Goal: Task Accomplishment & Management: Manage account settings

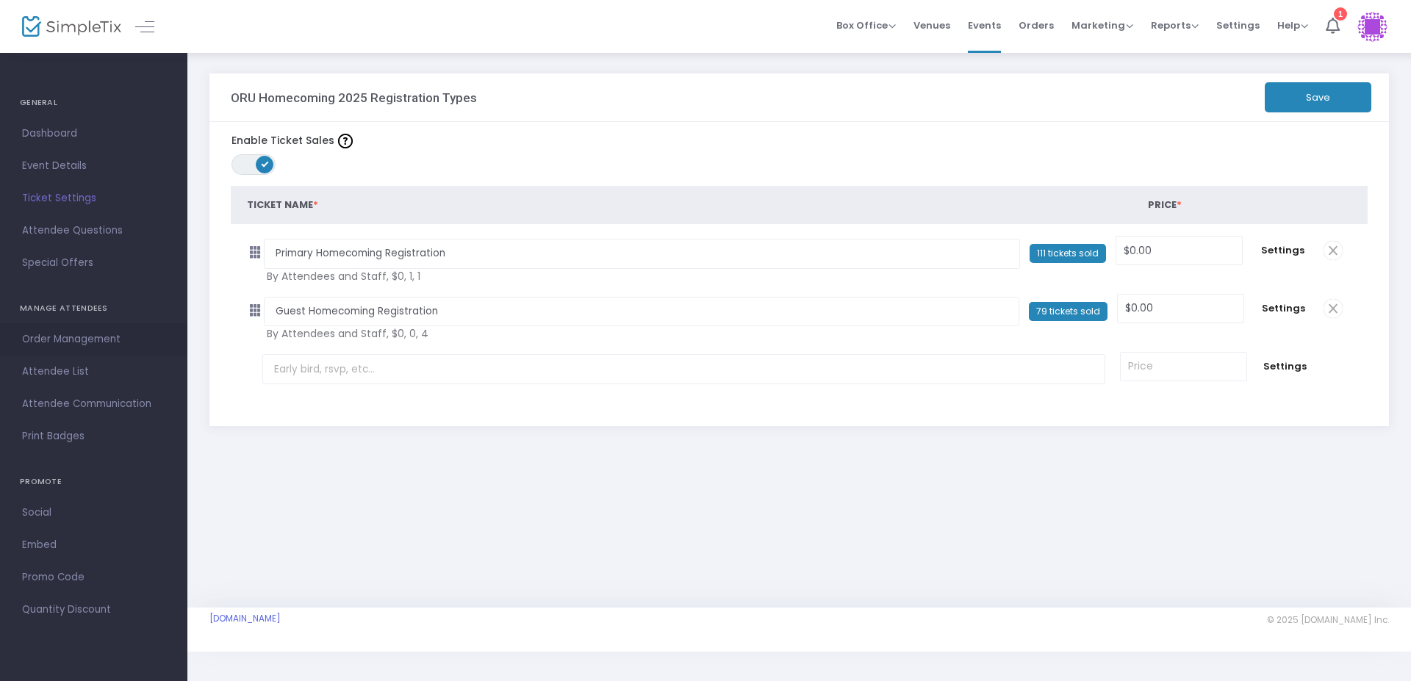
click at [50, 336] on span "Order Management" at bounding box center [93, 339] width 143 height 19
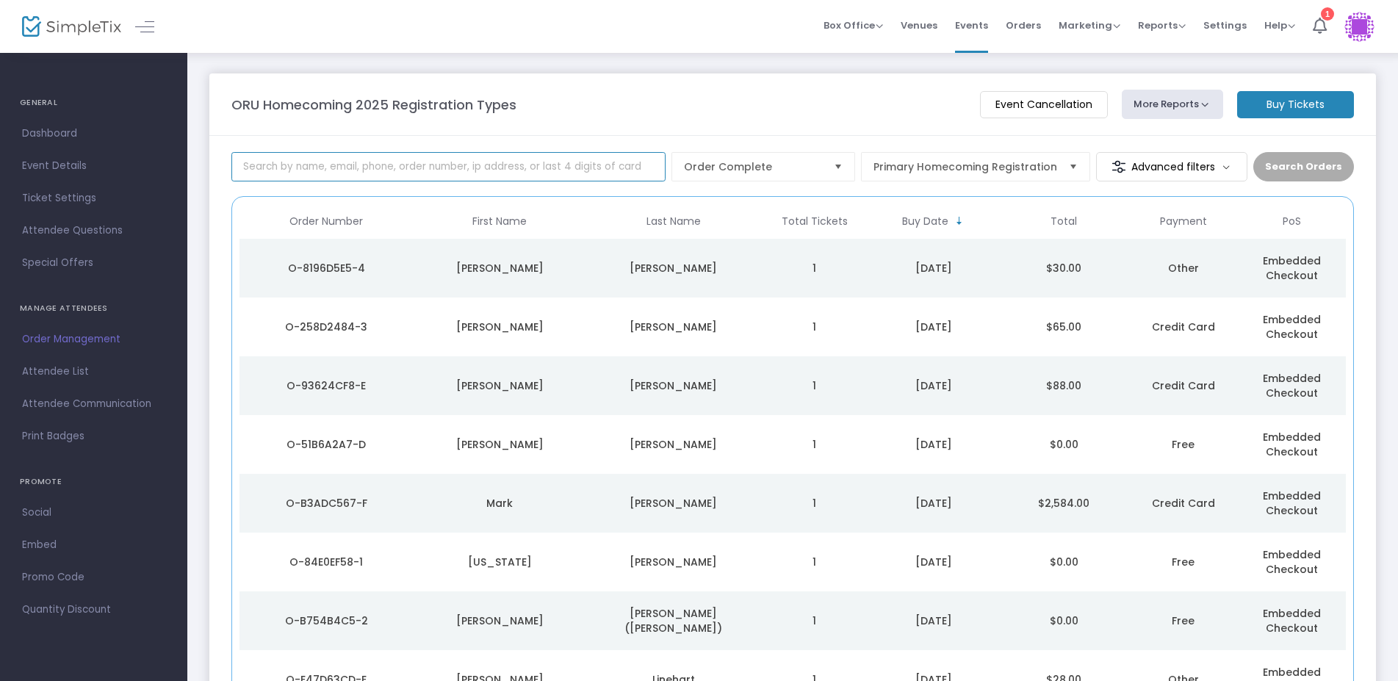
click at [364, 165] on input at bounding box center [448, 166] width 434 height 29
type input "sterns"
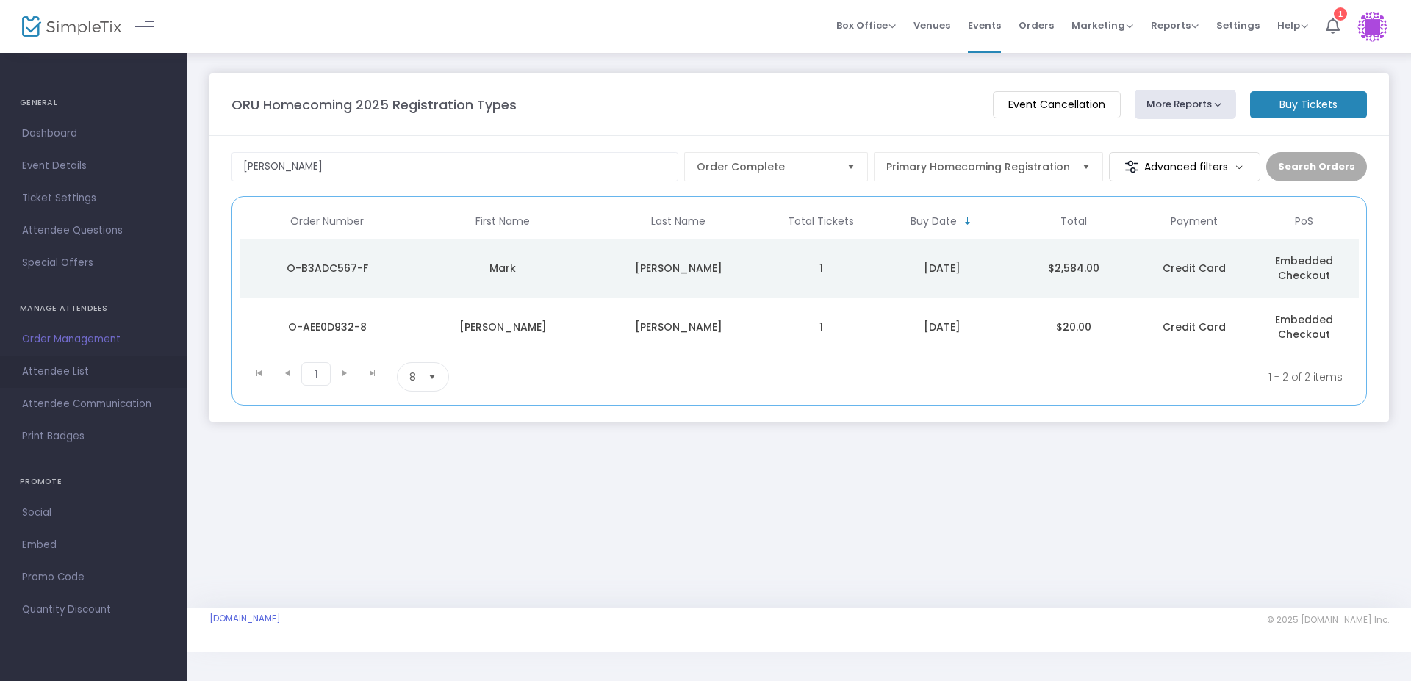
click at [60, 373] on span "Attendee List" at bounding box center [93, 371] width 143 height 19
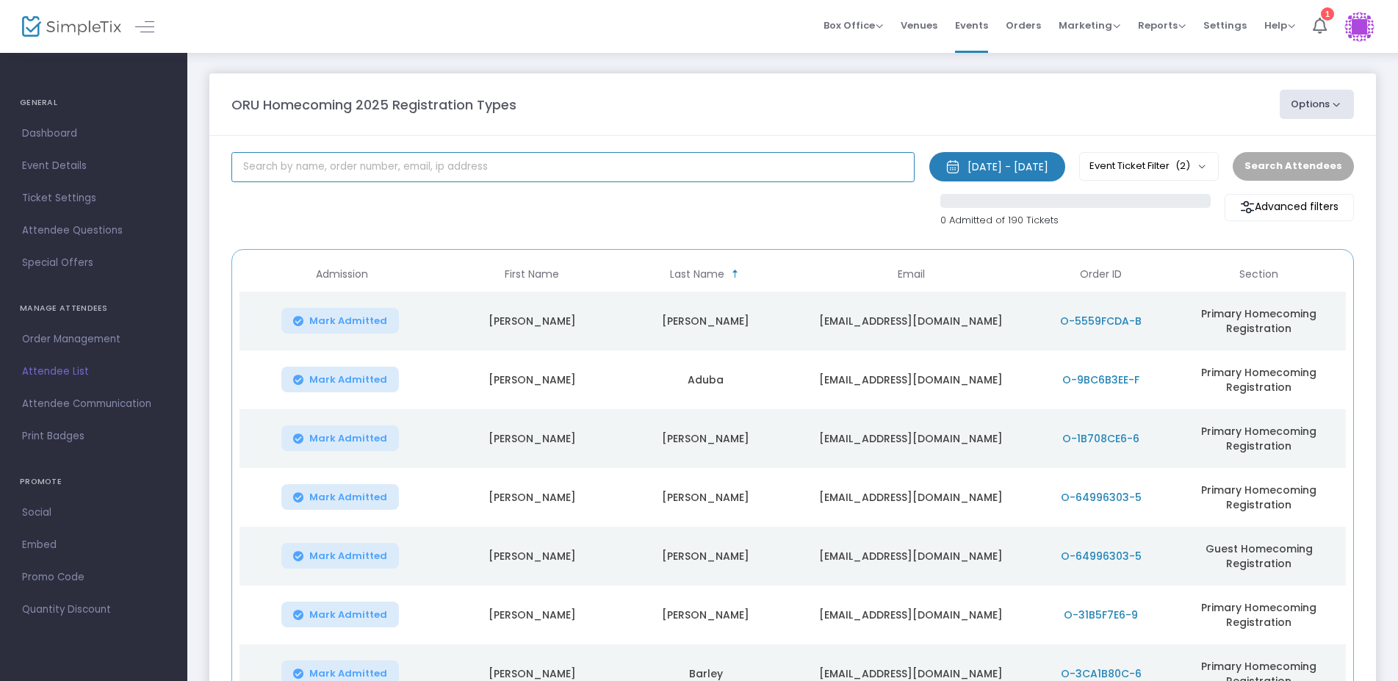
click at [312, 172] on input "text" at bounding box center [572, 167] width 683 height 30
type input "sterns"
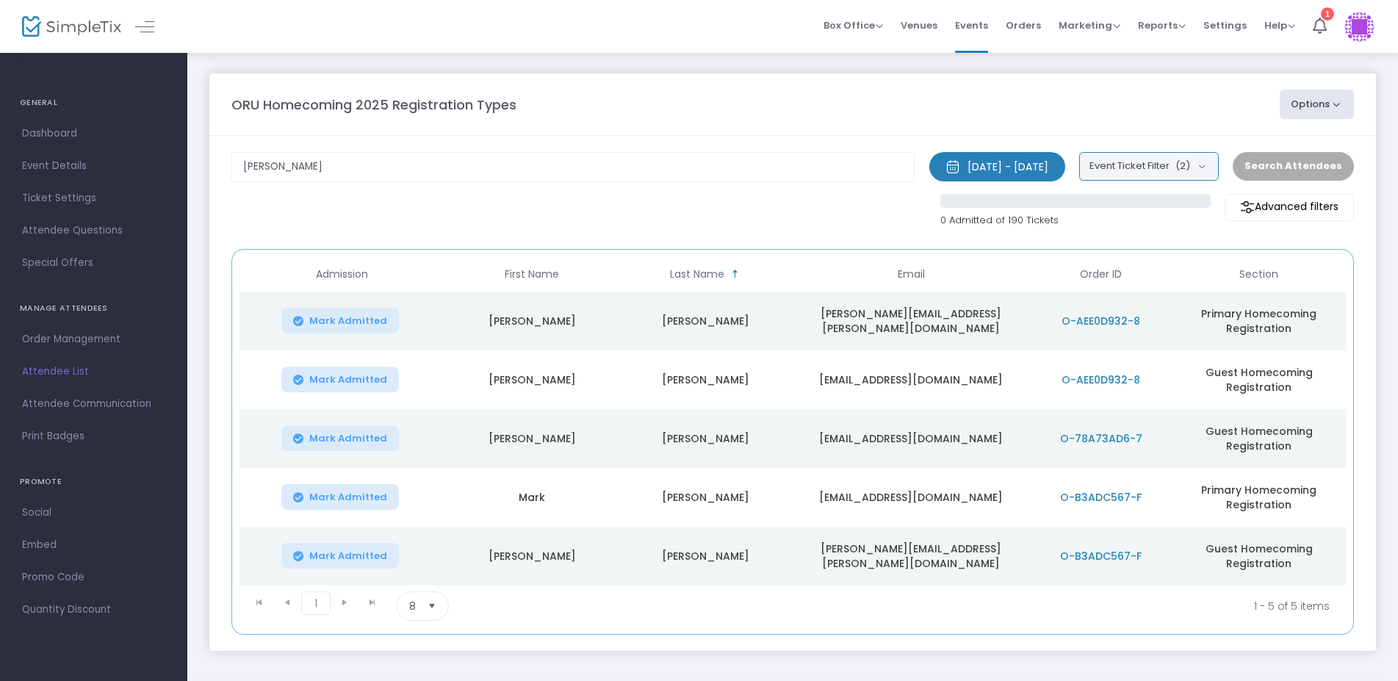
click at [1216, 166] on button "Event Ticket Filter (2)" at bounding box center [1149, 166] width 140 height 28
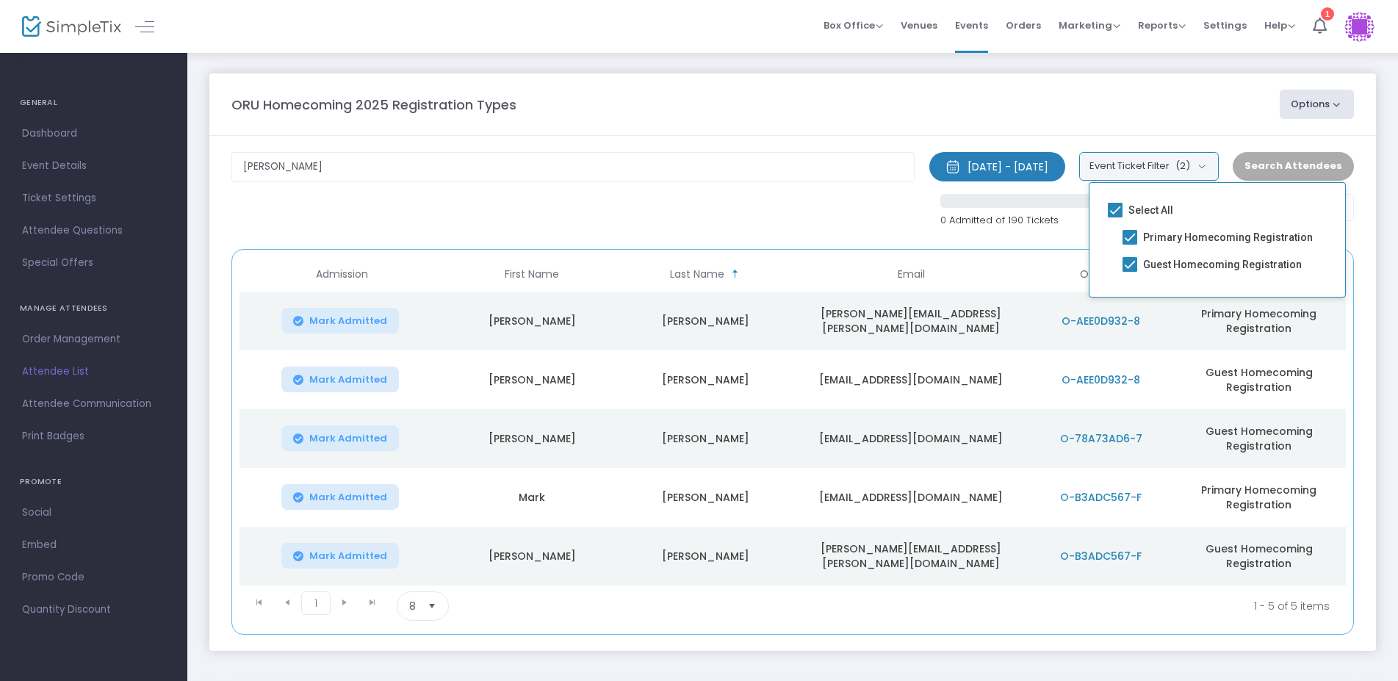
click at [1216, 166] on button "Event Ticket Filter (2)" at bounding box center [1149, 166] width 140 height 28
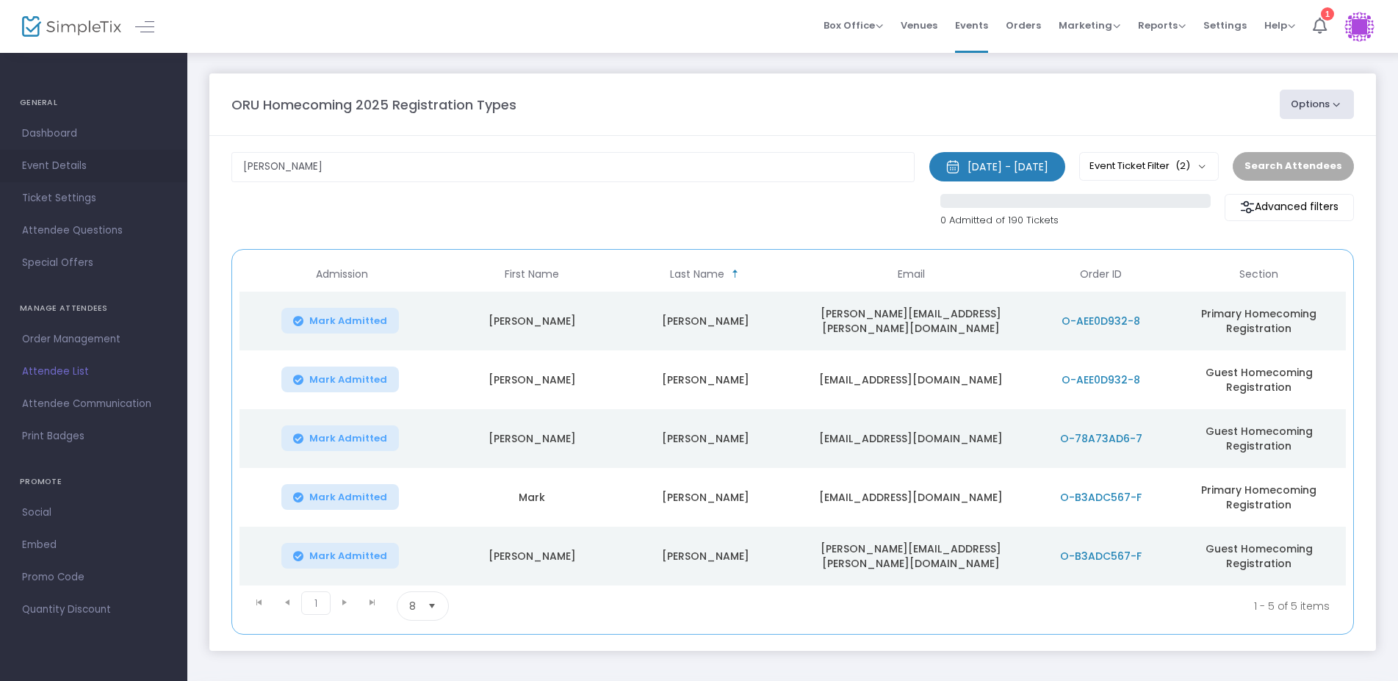
click at [26, 166] on span "Event Details" at bounding box center [93, 165] width 143 height 19
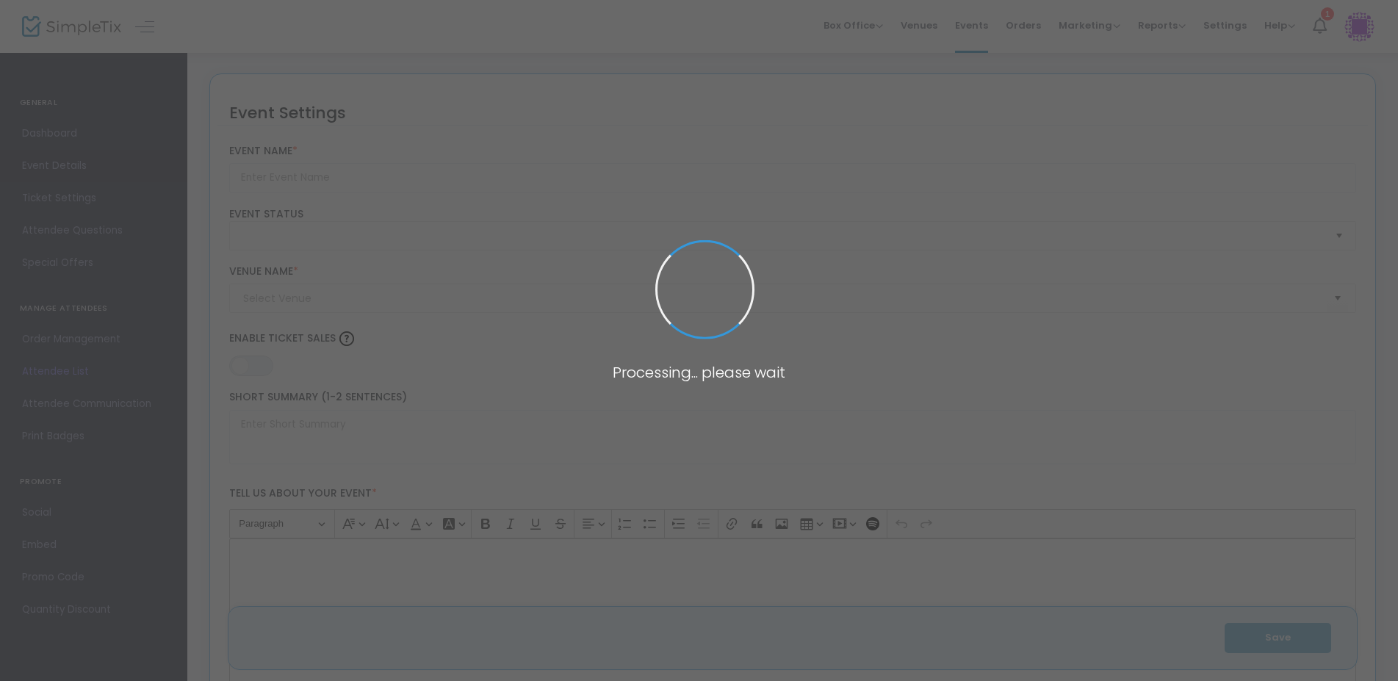
type input "ORU Homecoming 2025 Registration Types"
type textarea "Celebrate ORU's annual Homecoming weekend with alumni and friends!"
type input "Register Now!"
type input "Oral Roberts University"
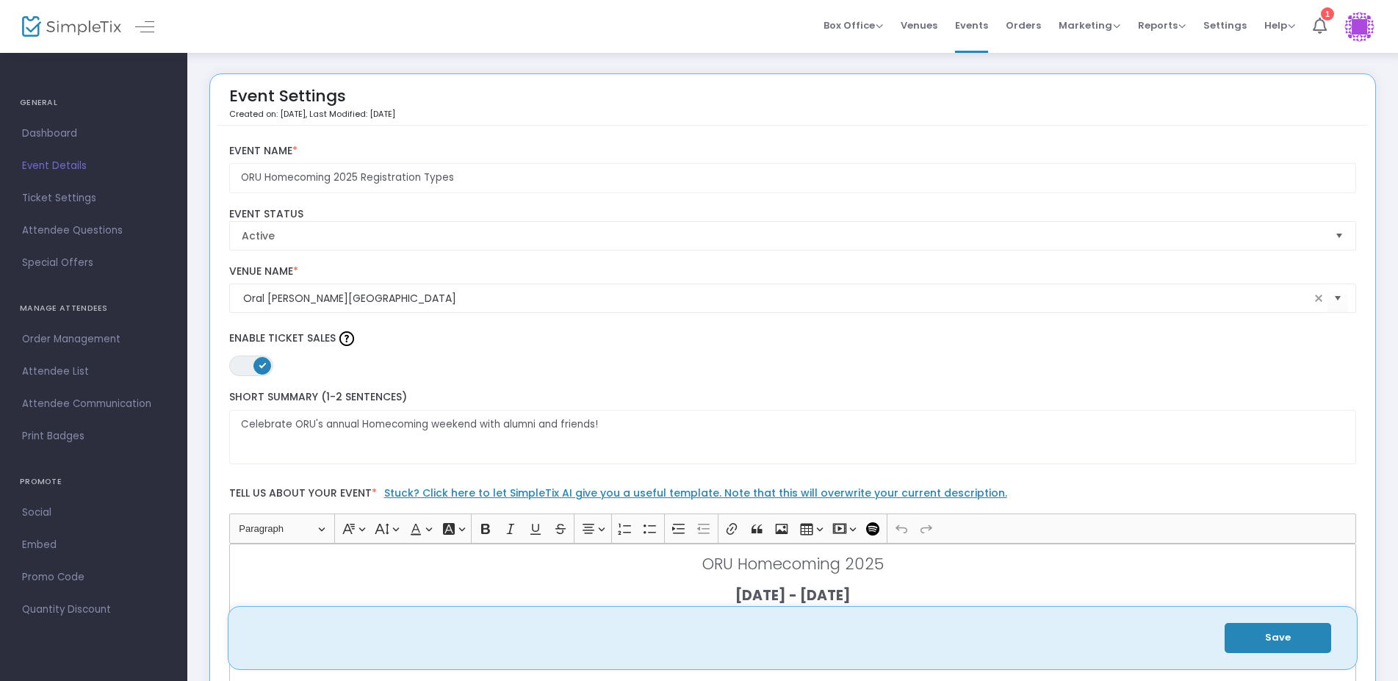
click at [36, 104] on h4 "GENERAL" at bounding box center [94, 102] width 148 height 29
click at [35, 100] on h4 "GENERAL" at bounding box center [94, 102] width 148 height 29
click at [40, 126] on span "Dashboard" at bounding box center [93, 133] width 143 height 19
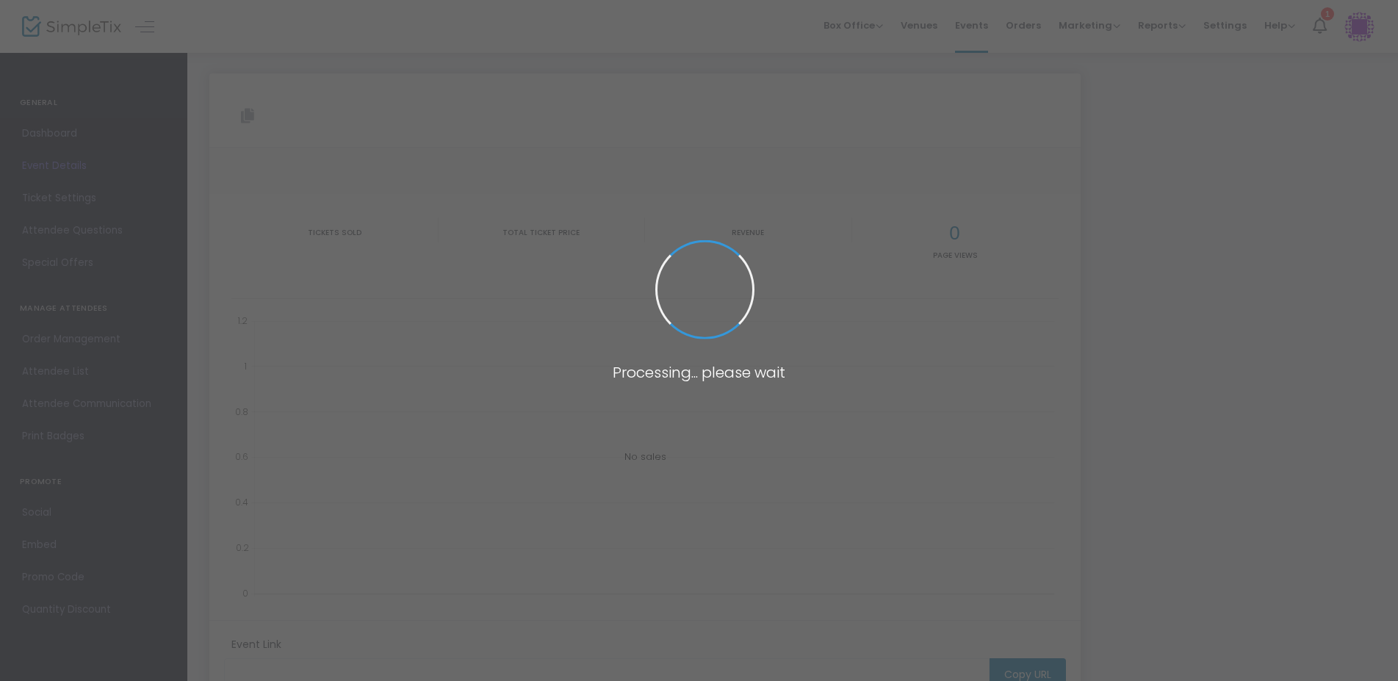
type input "https://www.simpletix.com/e/oru-homecoming-2025-registration-types-tickets-2273…"
